Goal: Complete application form: Complete application form

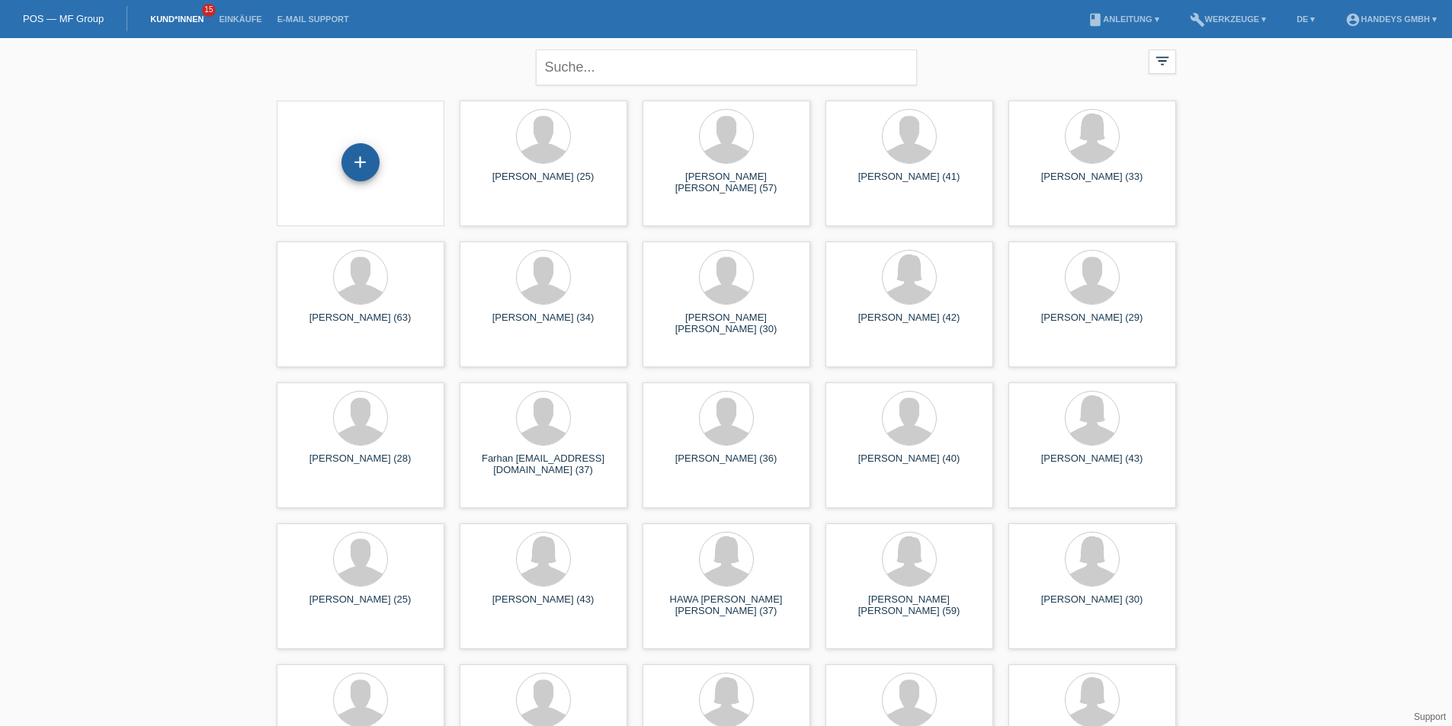
click at [368, 166] on div "+" at bounding box center [360, 162] width 37 height 26
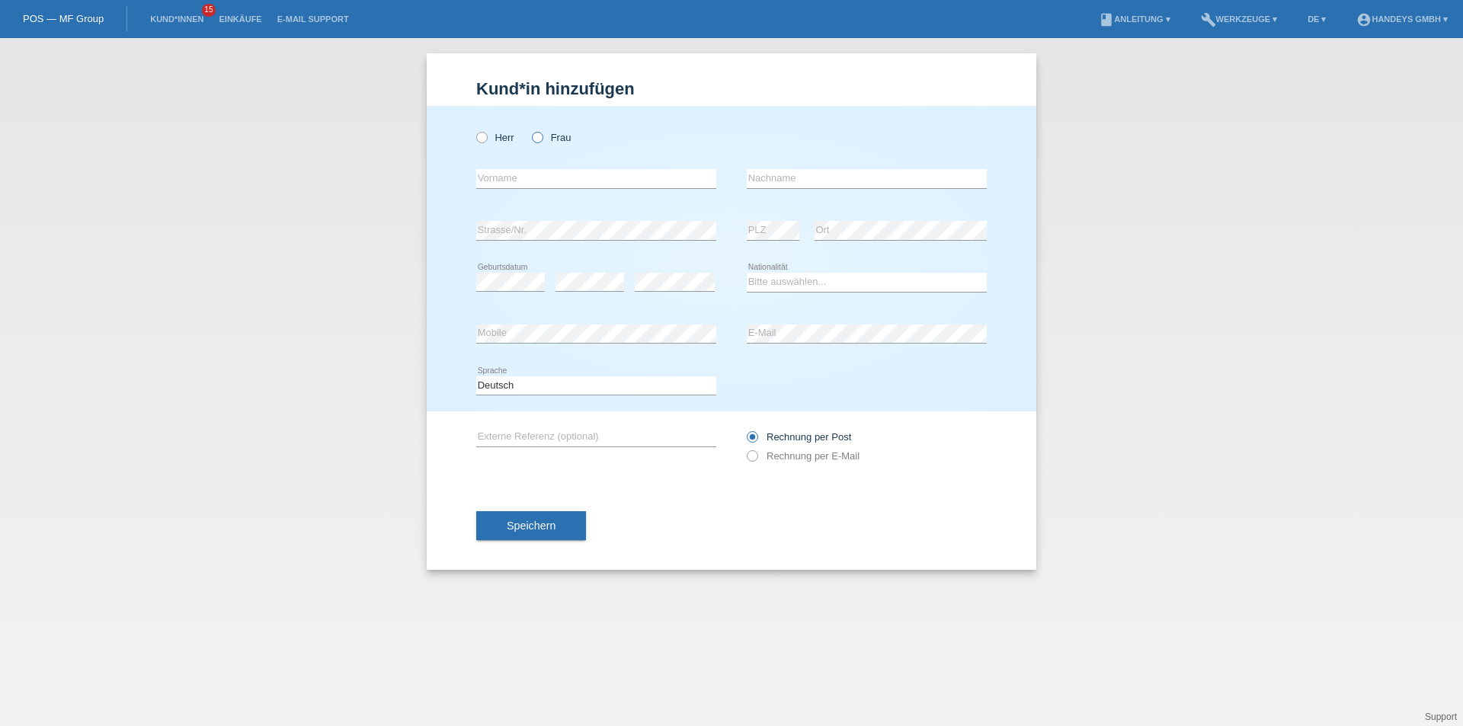
drag, startPoint x: 539, startPoint y: 136, endPoint x: 533, endPoint y: 152, distance: 17.6
click at [530, 130] on icon at bounding box center [530, 130] width 0 height 0
click at [539, 136] on input "Frau" at bounding box center [537, 137] width 10 height 10
radio input "true"
click at [524, 183] on input "text" at bounding box center [596, 178] width 240 height 19
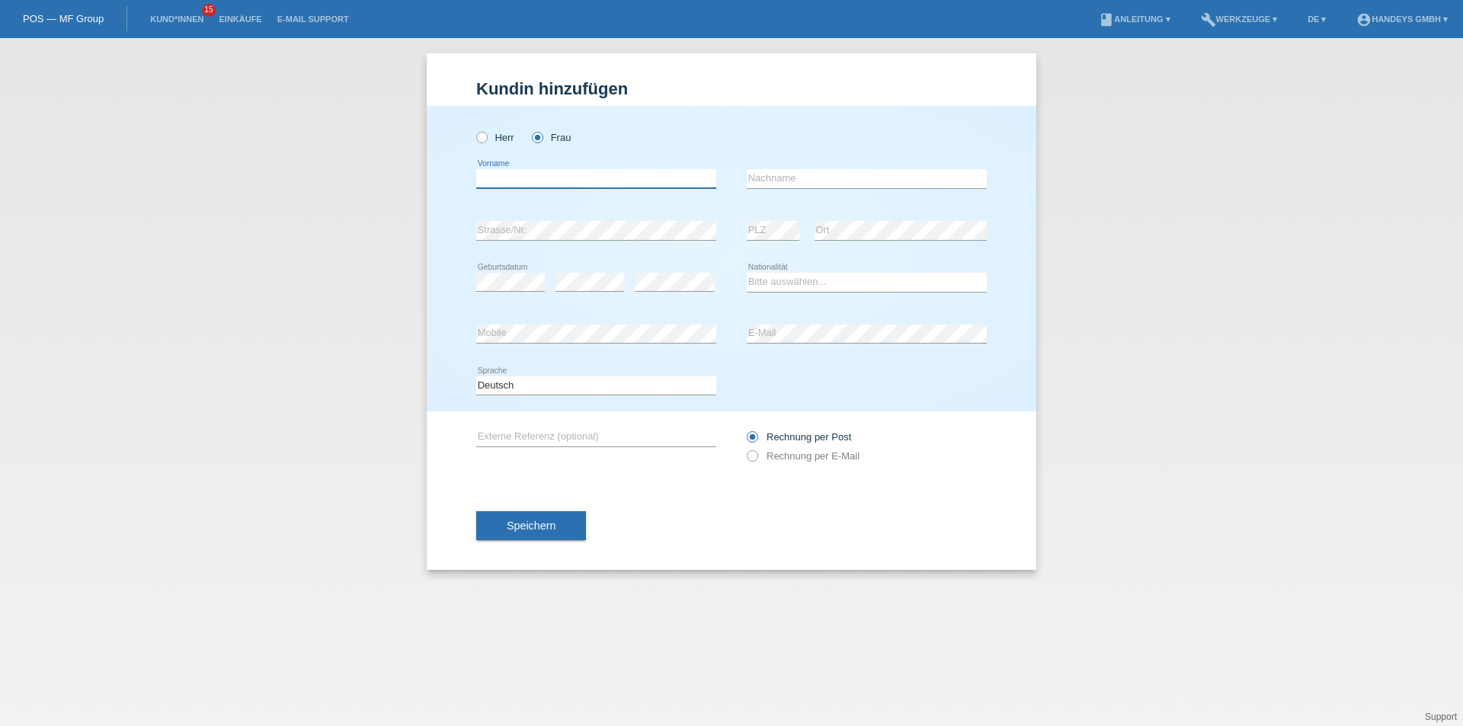
click at [508, 184] on input "text" at bounding box center [596, 178] width 240 height 19
type input "Vlanny Libane"
type input "Camilo Spahni"
select select "CH"
click at [627, 331] on div "error Mobile error E-Mail" at bounding box center [731, 335] width 511 height 52
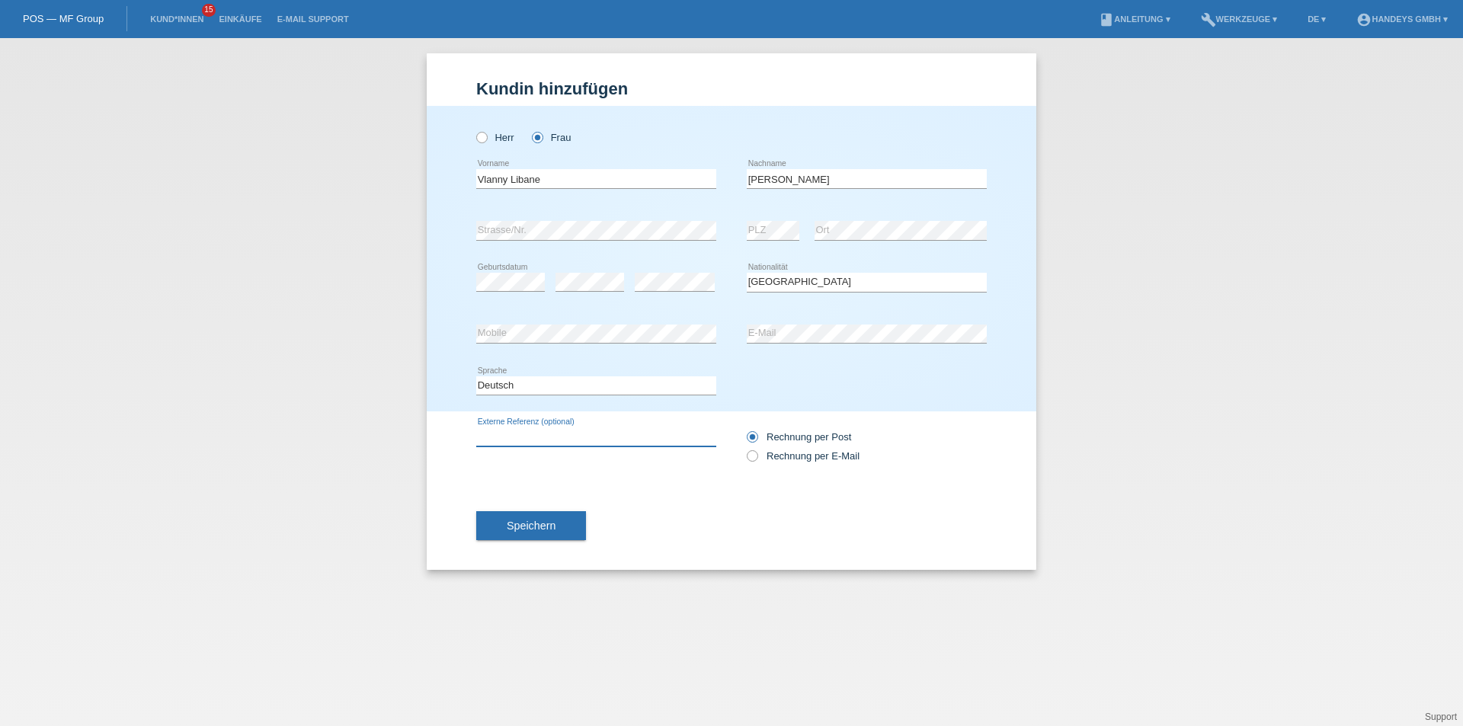
click at [542, 440] on input "text" at bounding box center [596, 436] width 240 height 19
type input "ARB"
click at [744, 448] on icon at bounding box center [744, 448] width 0 height 0
click at [757, 458] on input "Rechnung per E-Mail" at bounding box center [752, 459] width 10 height 19
radio input "true"
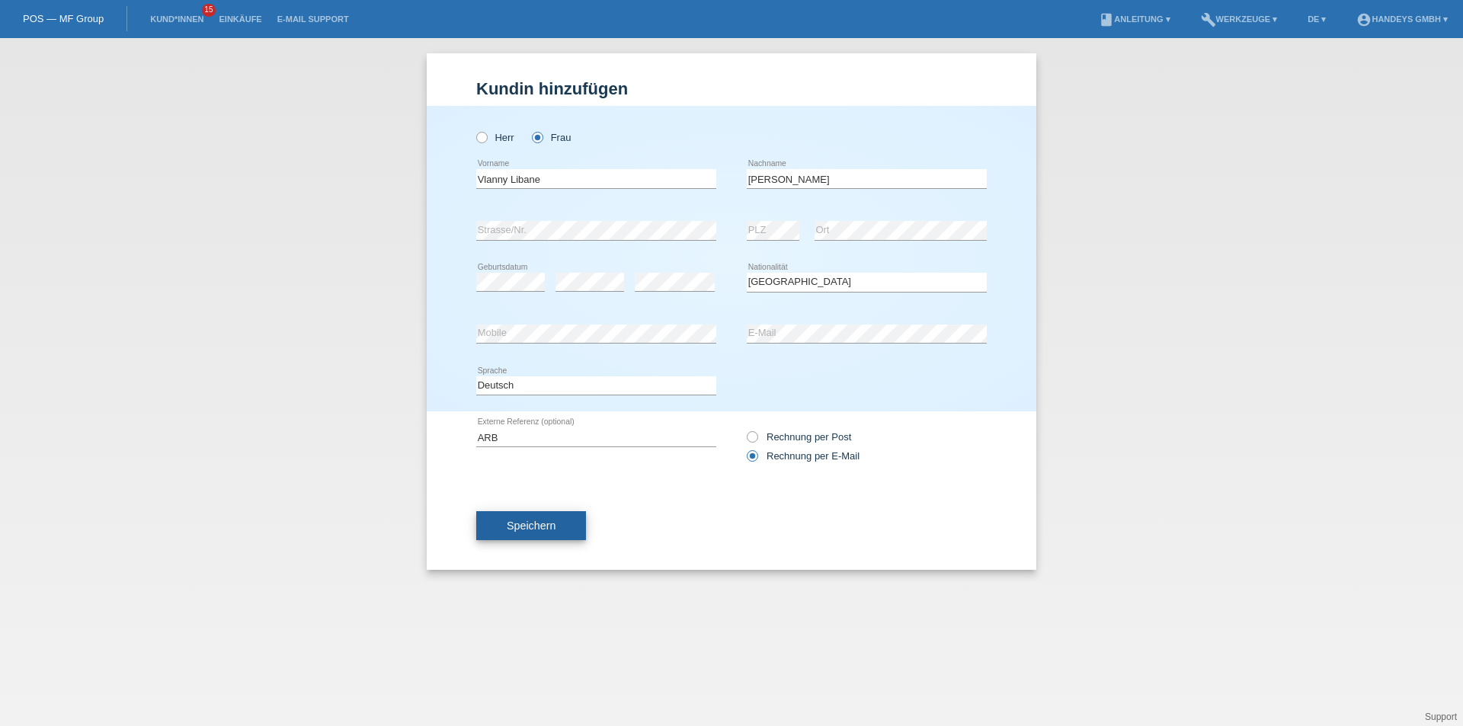
click at [541, 536] on button "Speichern" at bounding box center [531, 525] width 110 height 29
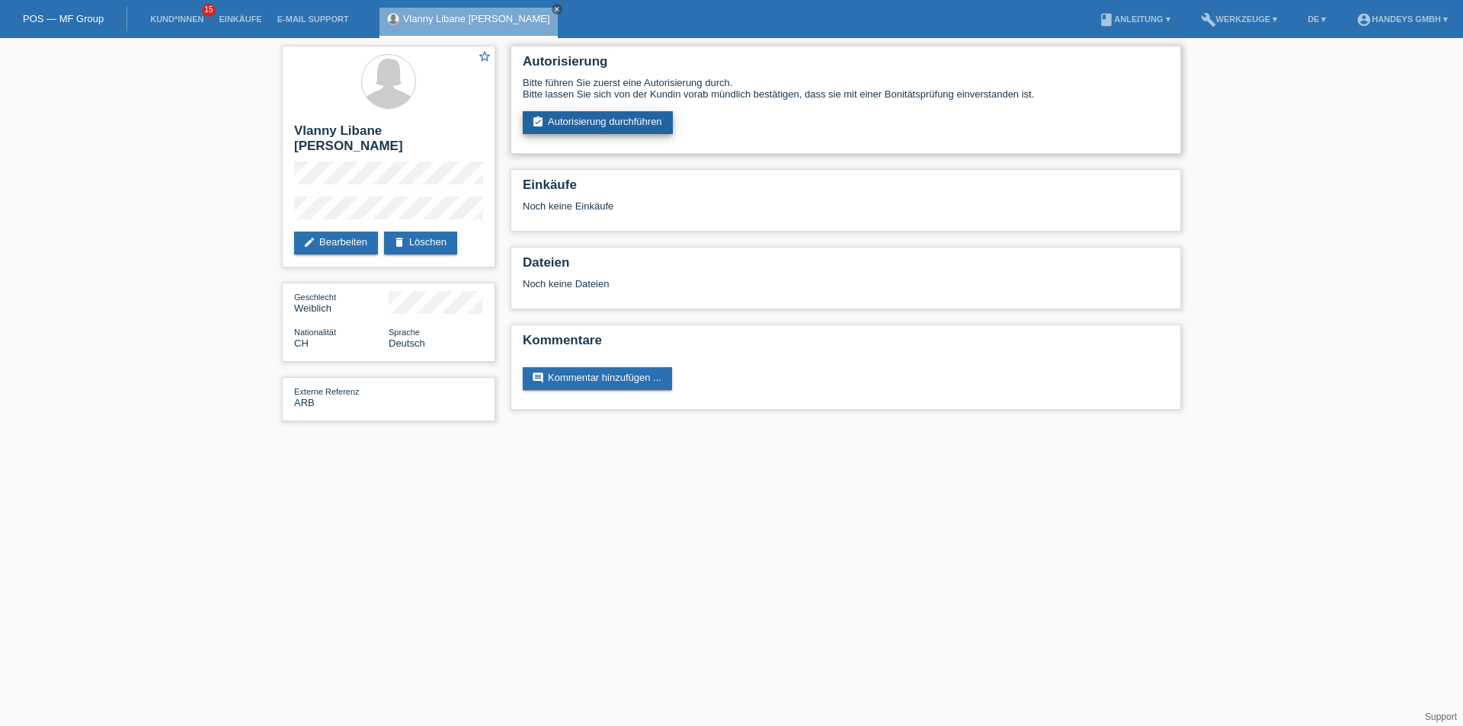
click at [582, 124] on link "assignment_turned_in Autorisierung durchführen" at bounding box center [598, 122] width 150 height 23
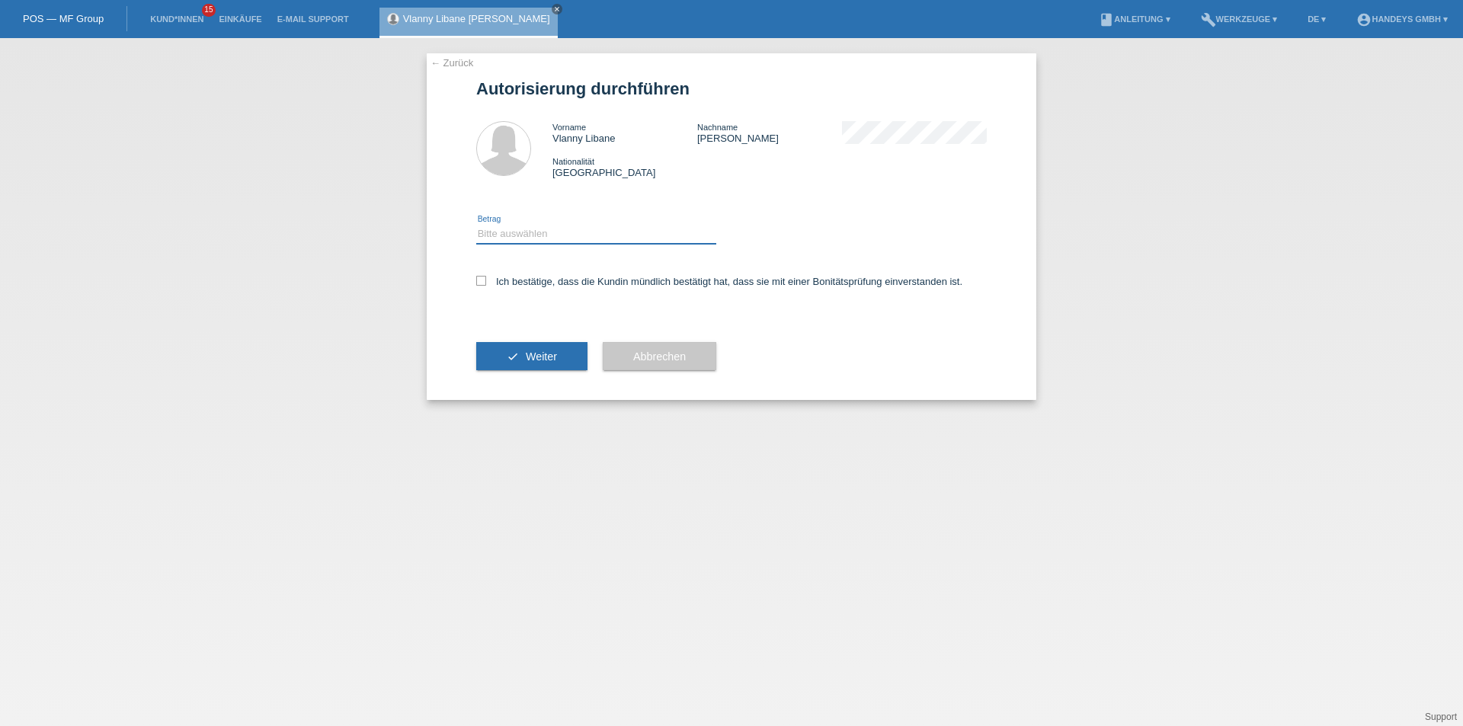
click at [540, 234] on select "Bitte auswählen CHF 1.00 - CHF 499.00 CHF 500.00 - CHF 1'999.00 CHF 2'000.00 - …" at bounding box center [596, 234] width 240 height 18
select select "3"
click at [476, 225] on select "Bitte auswählen CHF 1.00 - CHF 499.00 CHF 500.00 - CHF 1'999.00 CHF 2'000.00 - …" at bounding box center [596, 234] width 240 height 18
click at [480, 280] on icon at bounding box center [481, 281] width 10 height 10
click at [480, 280] on input "Ich bestätige, dass die Kundin mündlich bestätigt hat, dass sie mit einer Bonit…" at bounding box center [481, 281] width 10 height 10
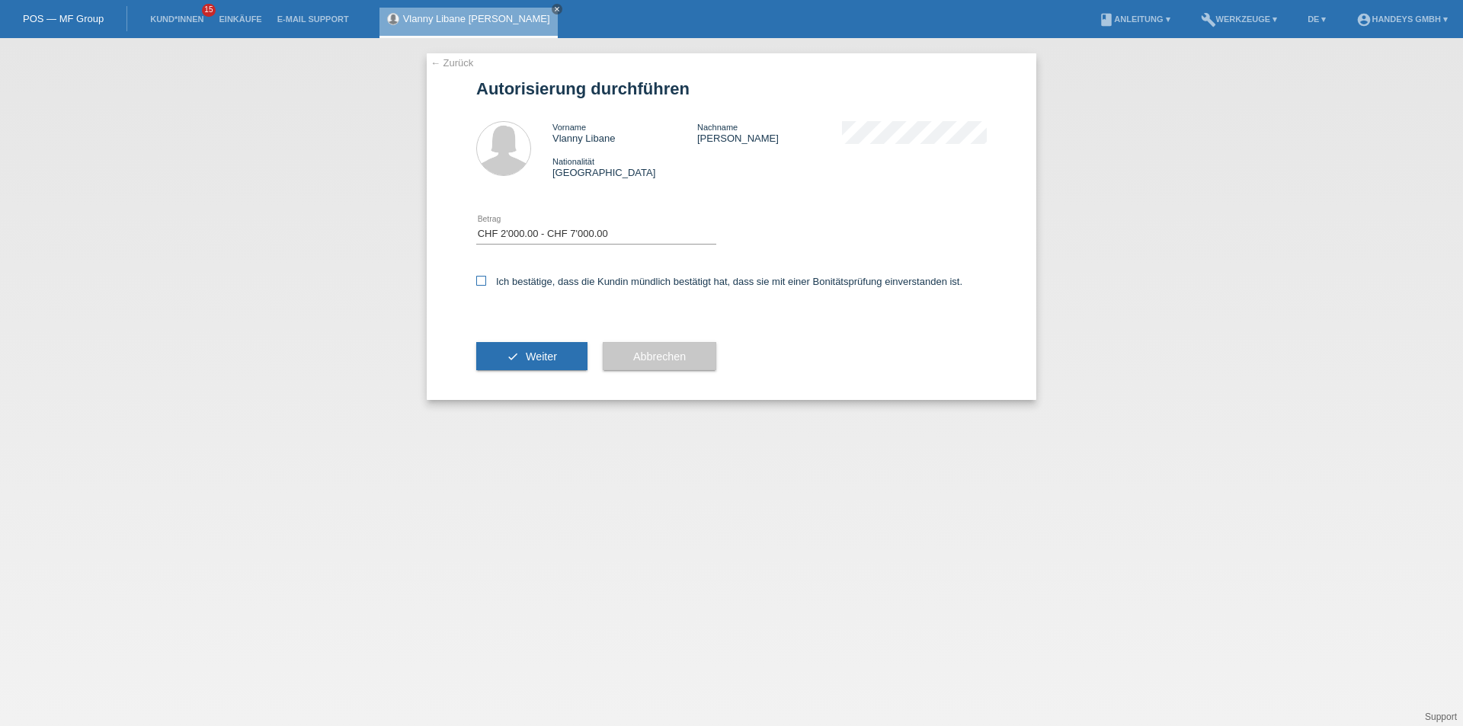
checkbox input "true"
click at [526, 360] on span "Weiter" at bounding box center [541, 357] width 31 height 12
